Goal: Transaction & Acquisition: Purchase product/service

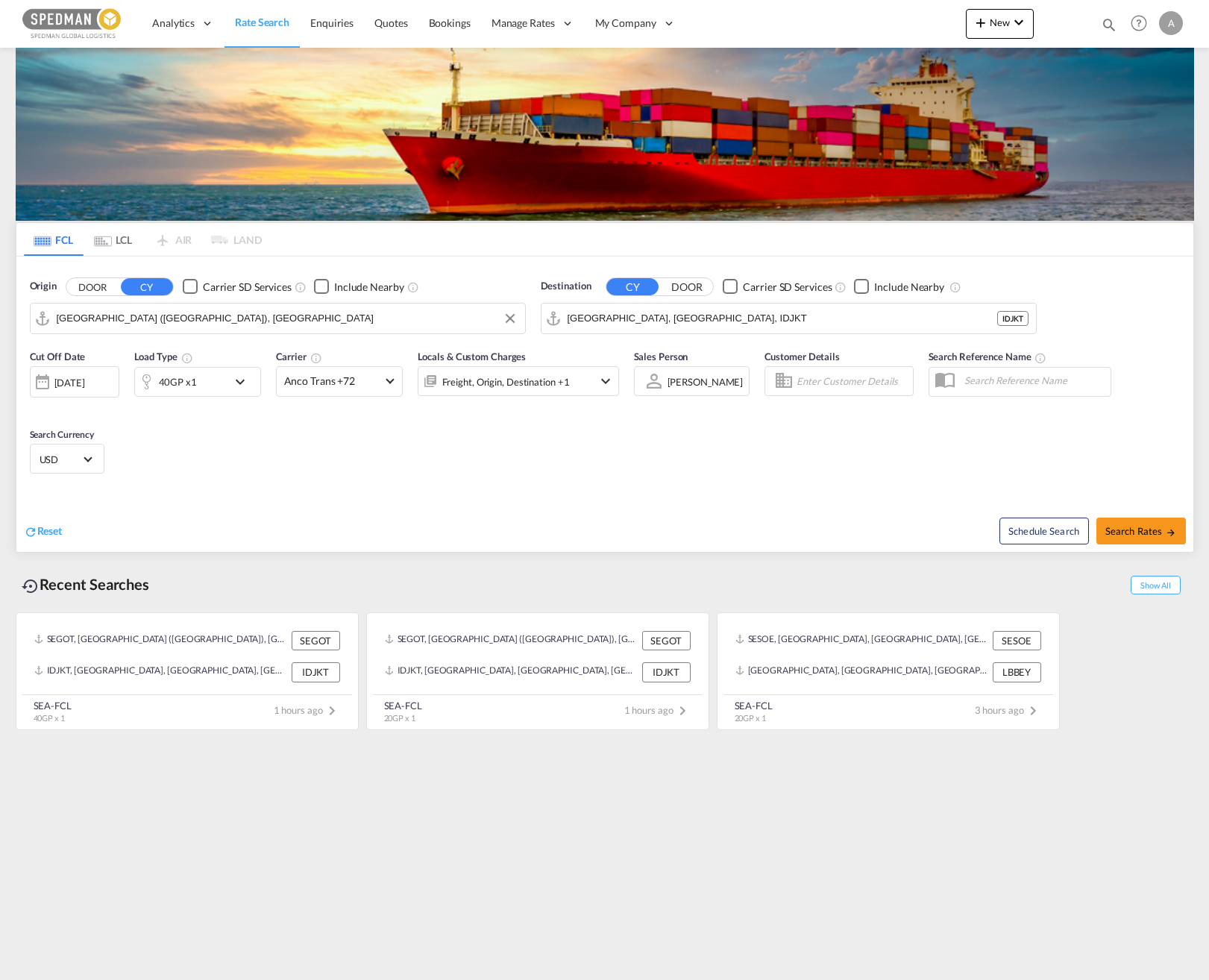
click at [213, 328] on input "[GEOGRAPHIC_DATA] ([GEOGRAPHIC_DATA]), [GEOGRAPHIC_DATA]" at bounding box center [288, 318] width 461 height 22
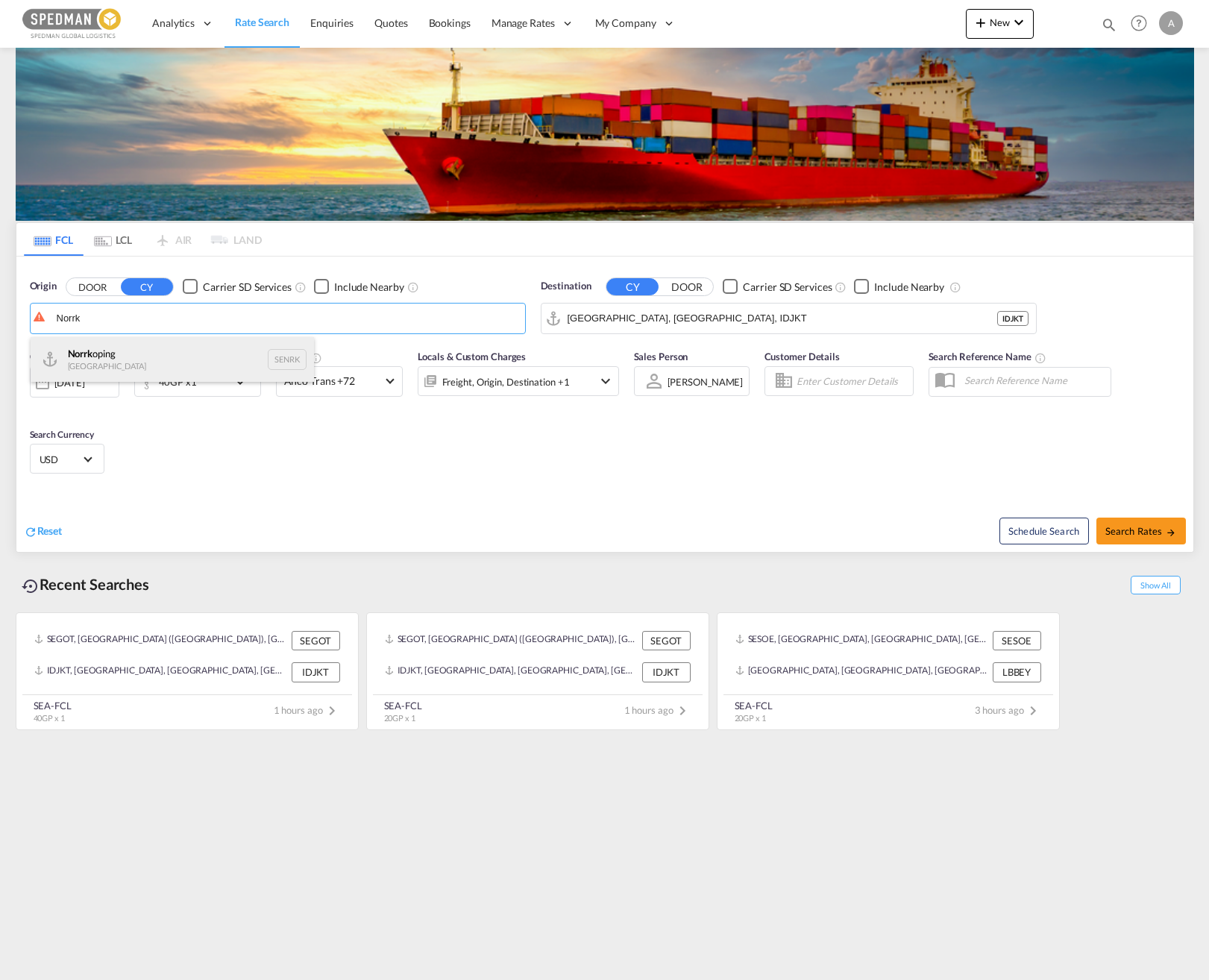
click at [166, 356] on div "Norrk oping [GEOGRAPHIC_DATA] SENRK" at bounding box center [173, 359] width 284 height 45
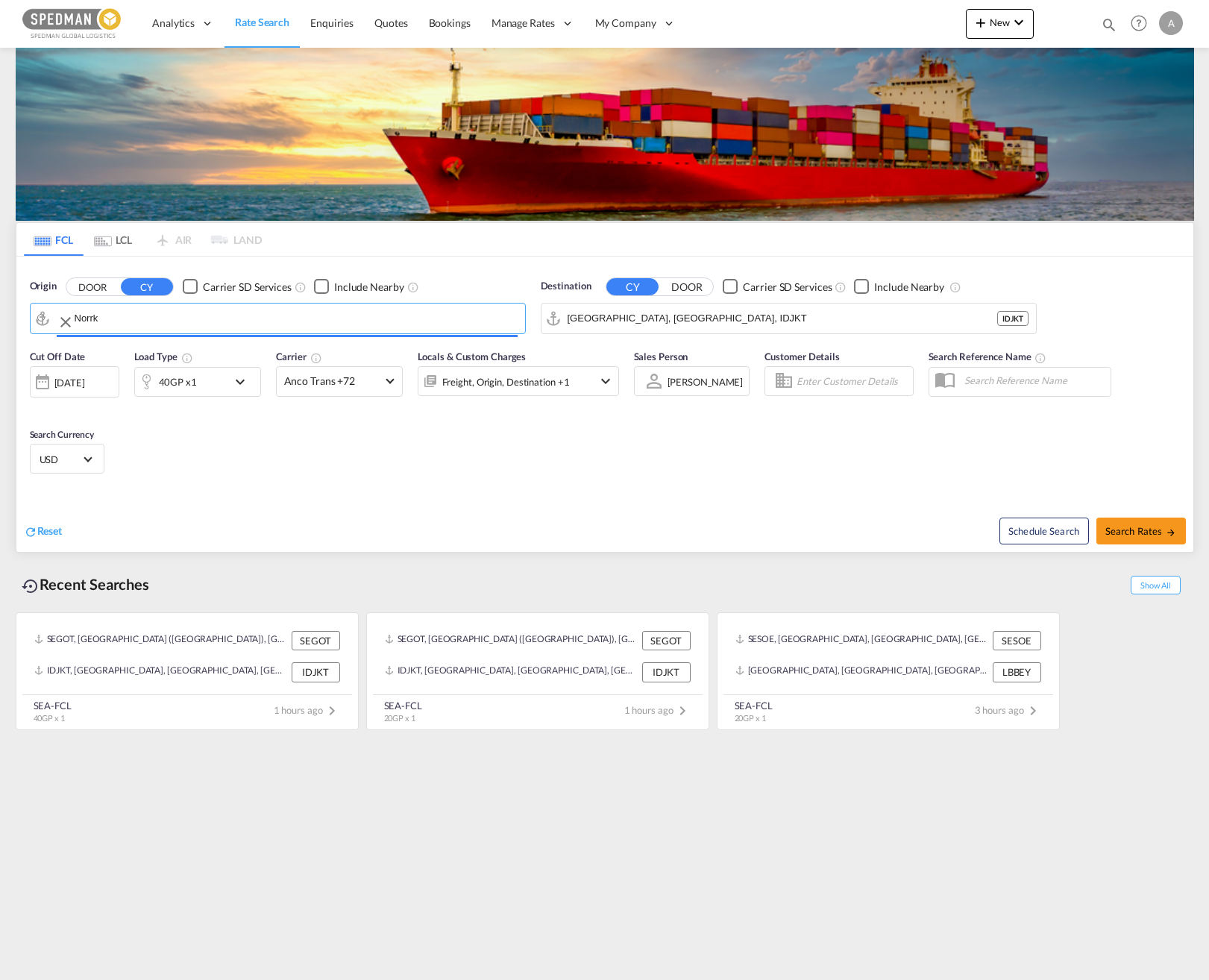
type input "Norrkoping, SENRK"
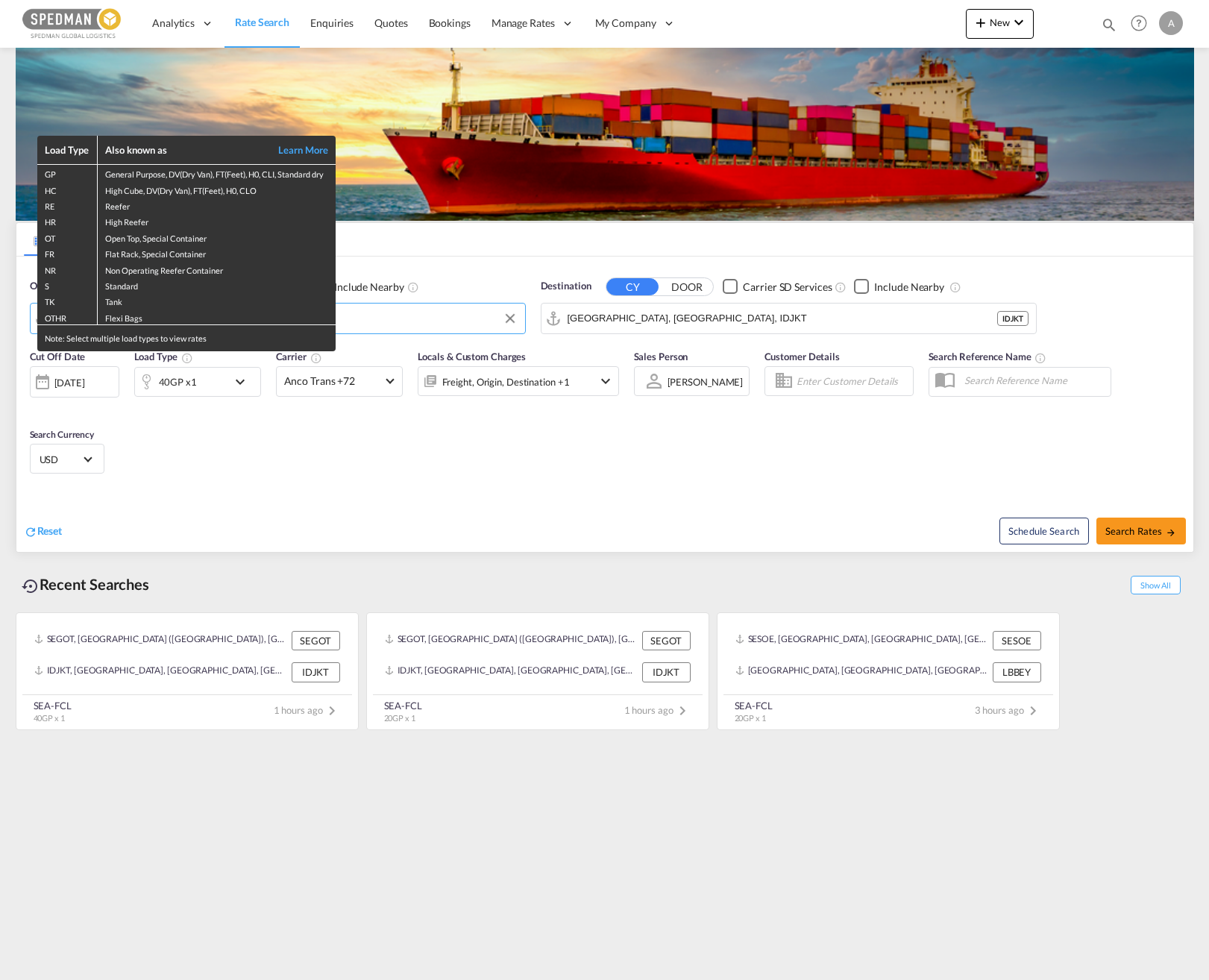
click at [651, 314] on div "Load Type Also known as Learn More GP General Purpose, DV(Dry Van), FT(Feet), H…" at bounding box center [604, 490] width 1209 height 980
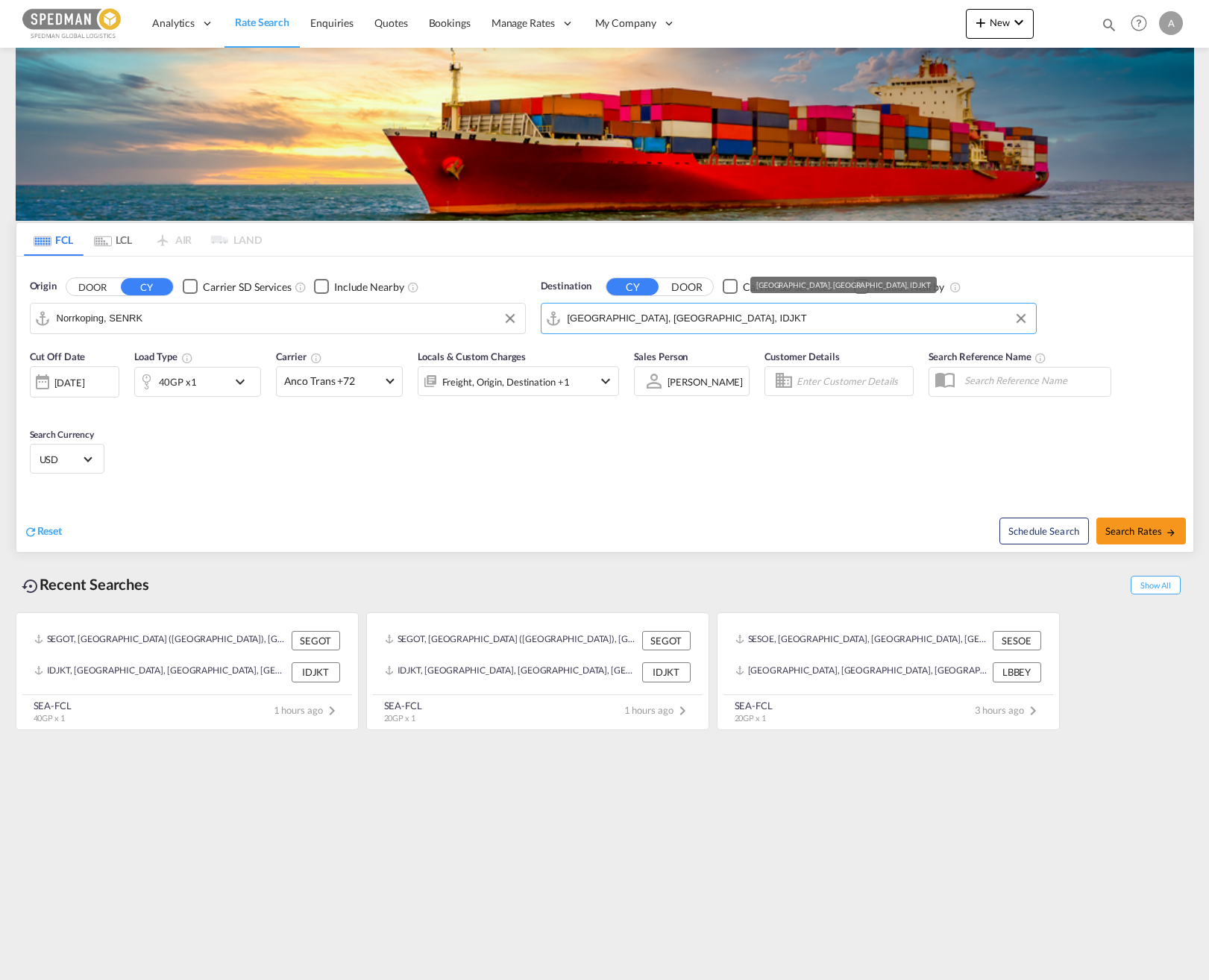
drag, startPoint x: 617, startPoint y: 327, endPoint x: 539, endPoint y: 324, distance: 78.1
click at [517, 322] on div "Origin DOOR CY Carrier SD Services Include Nearby Norrkoping, SENRK Destination…" at bounding box center [604, 299] width 1177 height 85
drag, startPoint x: 684, startPoint y: 311, endPoint x: 525, endPoint y: 317, distance: 159.1
click at [525, 317] on div "Origin DOOR CY Carrier SD Services Include Nearby Norrkoping, SENRK SENRK Desti…" at bounding box center [604, 299] width 1177 height 85
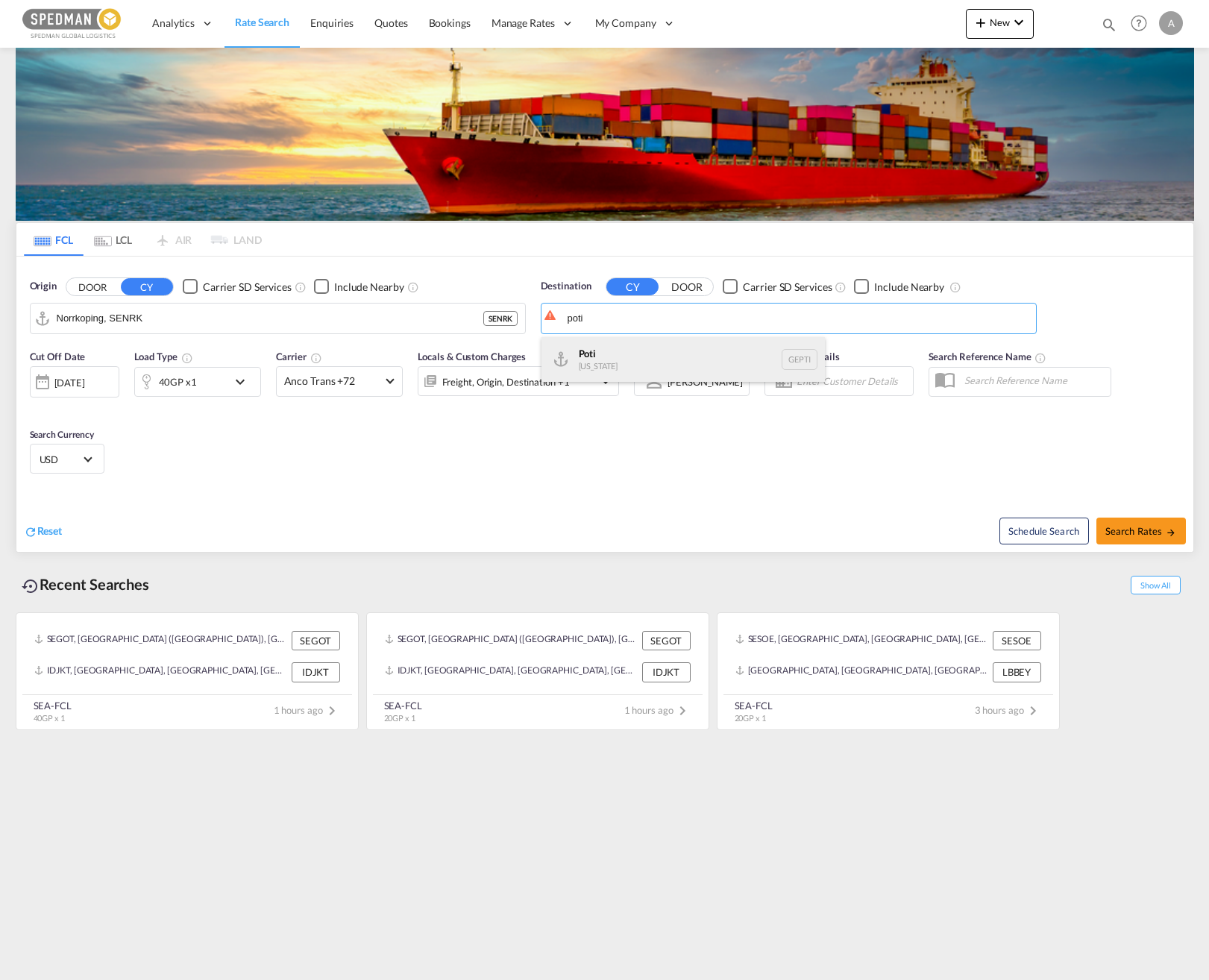
click at [684, 359] on div "Poti [US_STATE] GEPTI" at bounding box center [684, 359] width 284 height 45
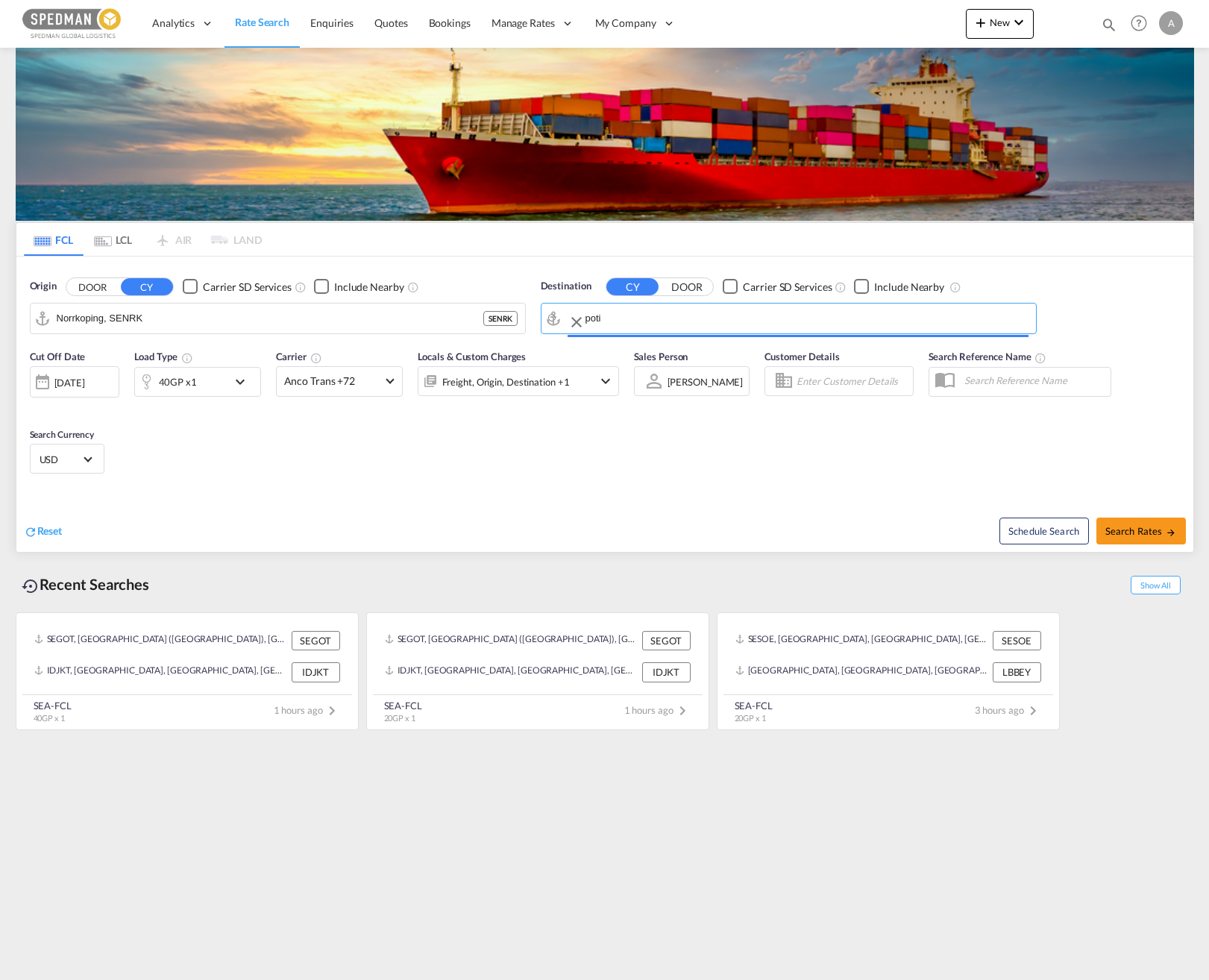
type input "Poti, GEPTI"
click at [398, 379] on md-select-value "Anco Trans +72" at bounding box center [340, 381] width 125 height 29
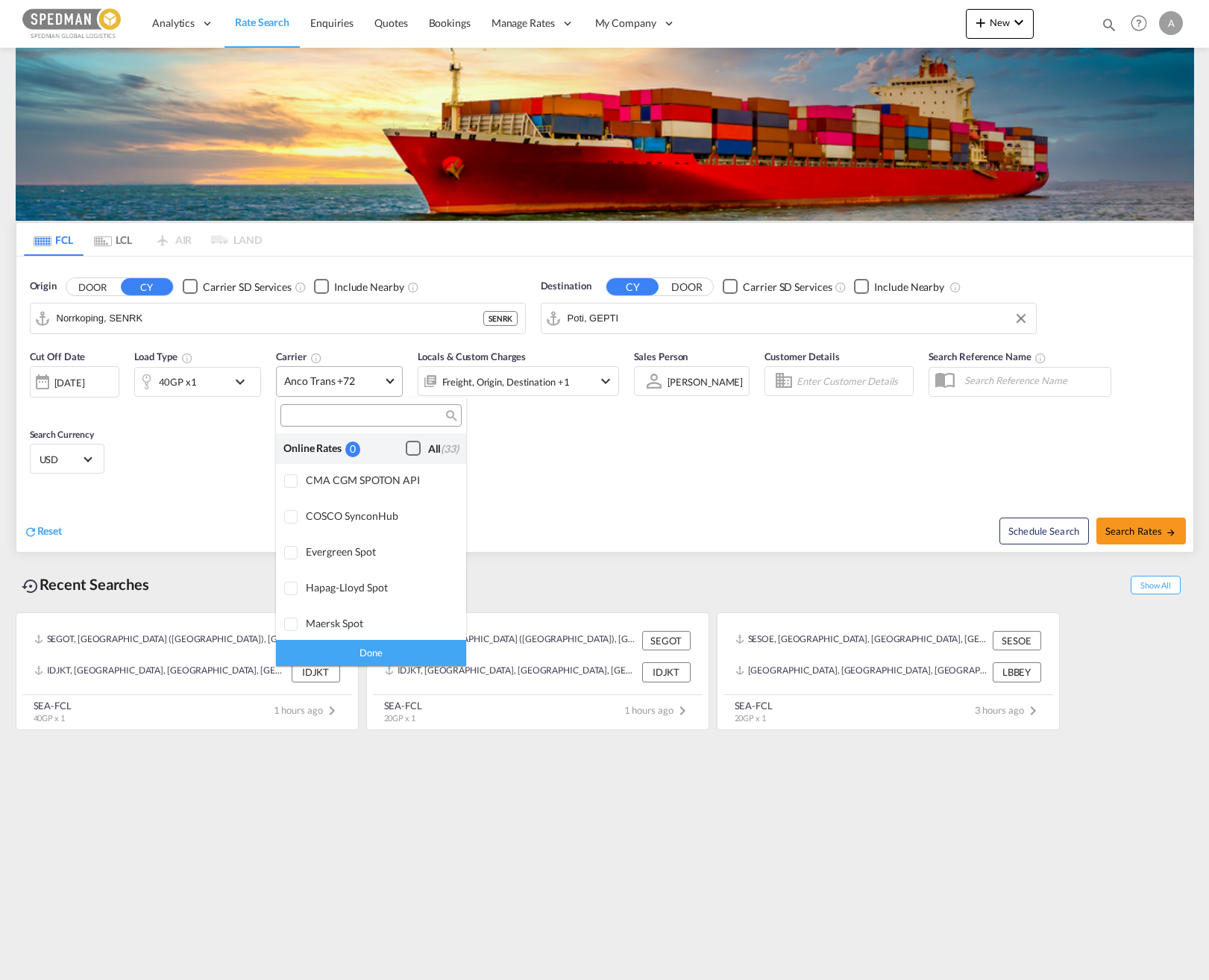
scroll to position [1162, 0]
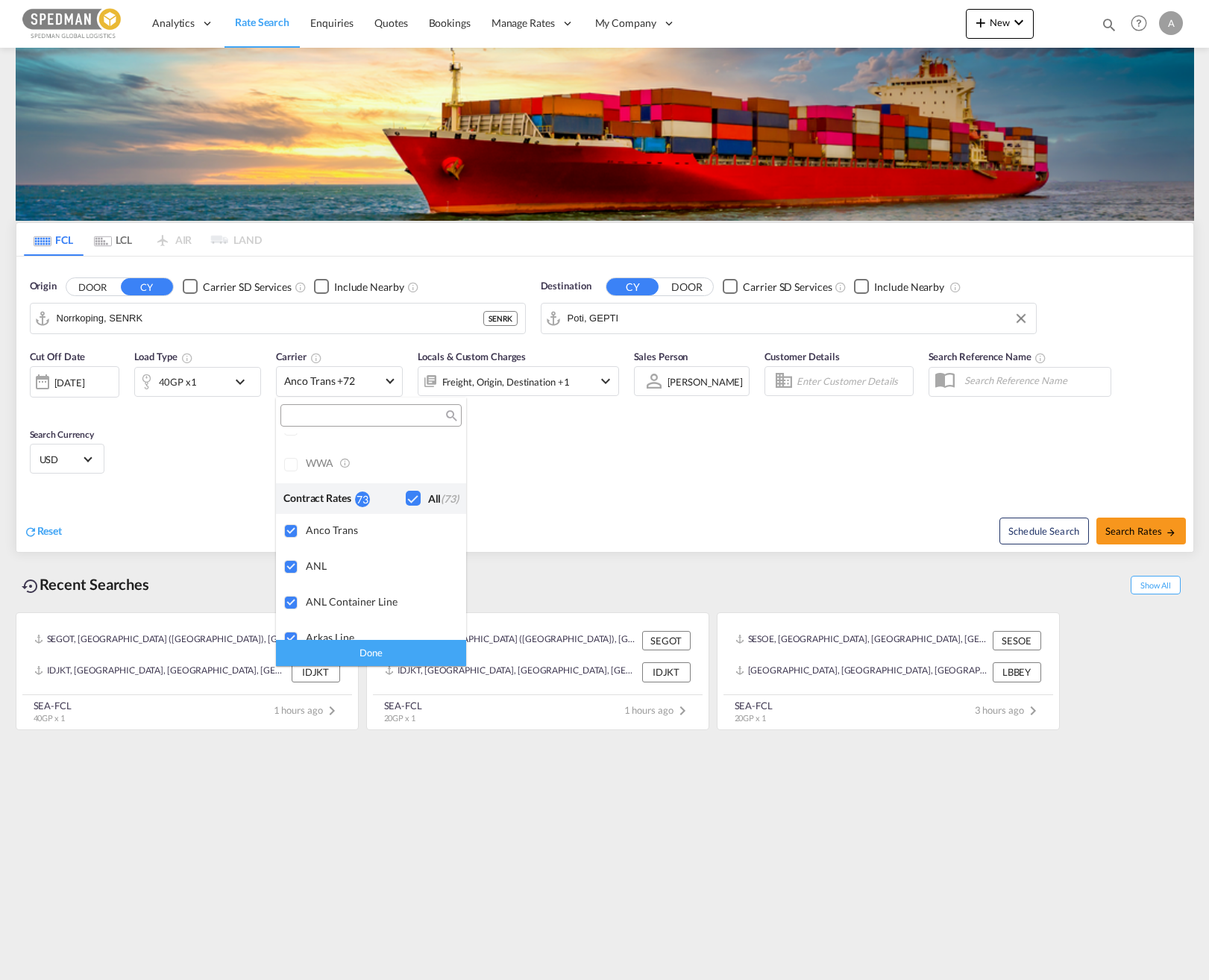
click at [396, 379] on md-backdrop at bounding box center [604, 490] width 1209 height 980
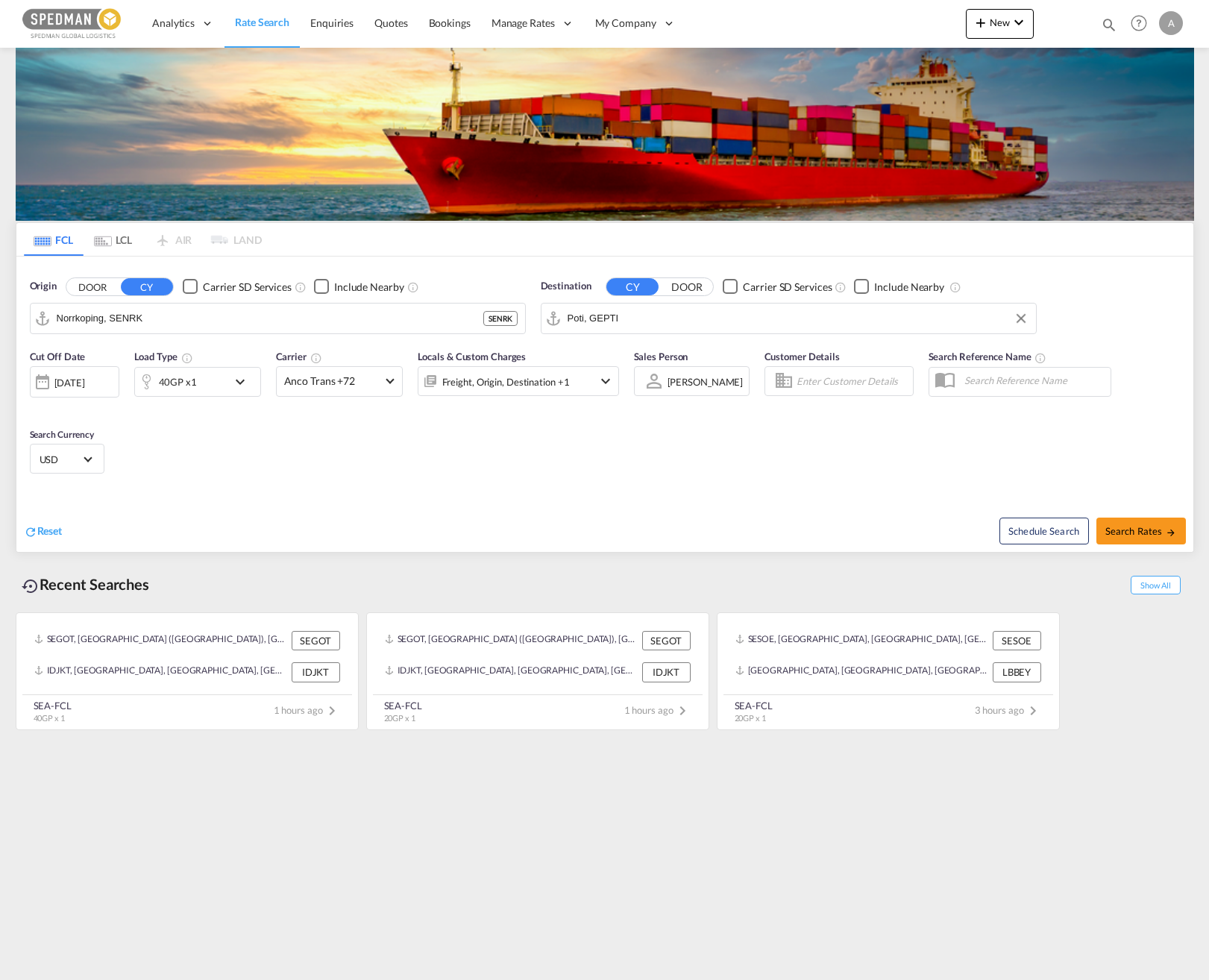
click at [622, 481] on div "Cut Off Date [DATE] [DATE] Load Type 40GP x1 Carrier Anco Trans +72 Locals & Cu…" at bounding box center [604, 414] width 1177 height 146
click at [1153, 525] on span "Search Rates" at bounding box center [1141, 530] width 72 height 12
type input "SENRK to GEPTI / [DATE]"
